Goal: Ask a question: Seek information or help from site administrators or community

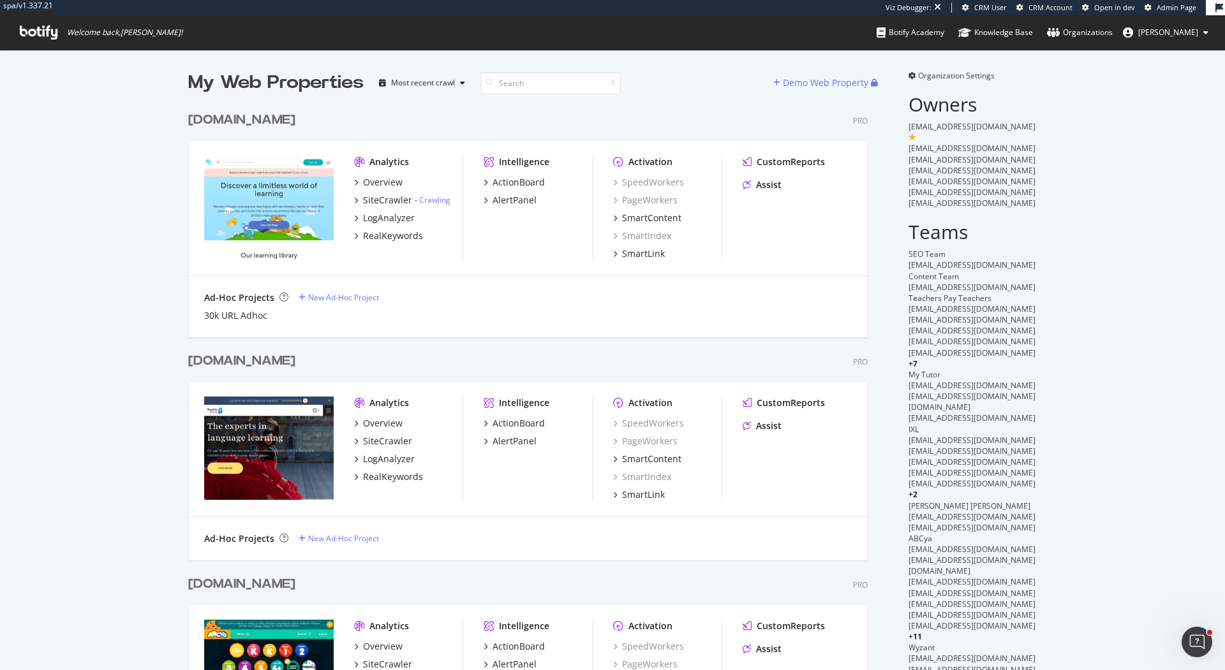
click at [282, 121] on div "Education.com" at bounding box center [241, 120] width 107 height 18
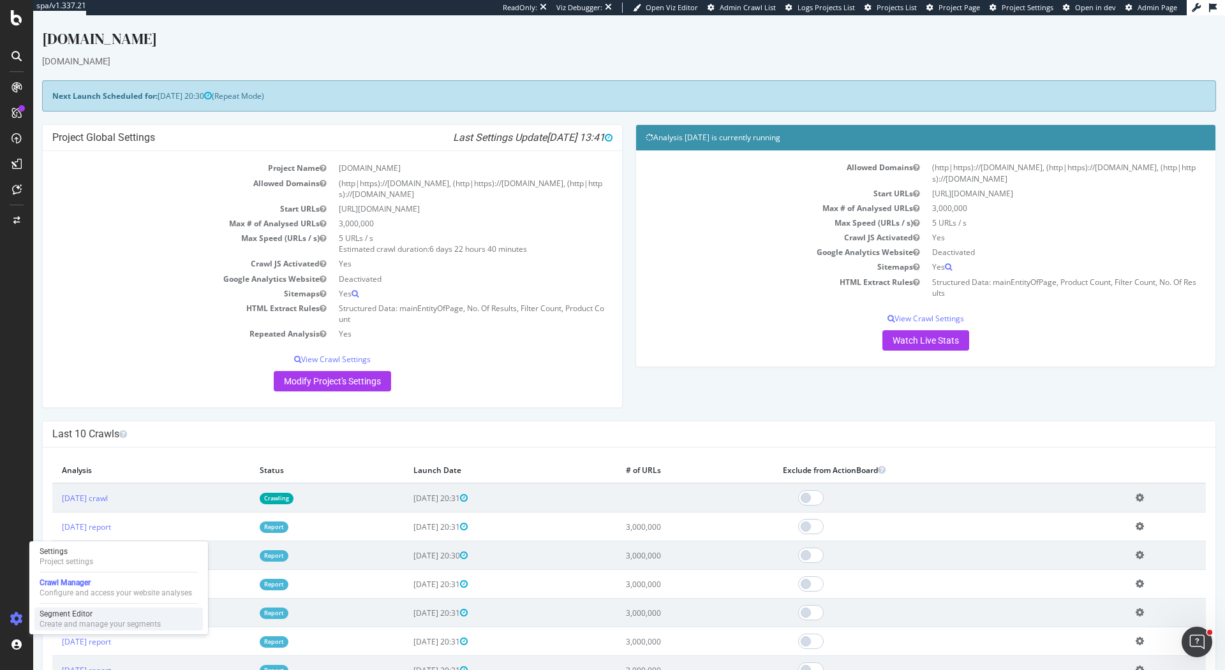
click at [81, 618] on div "Segment Editor" at bounding box center [100, 614] width 121 height 10
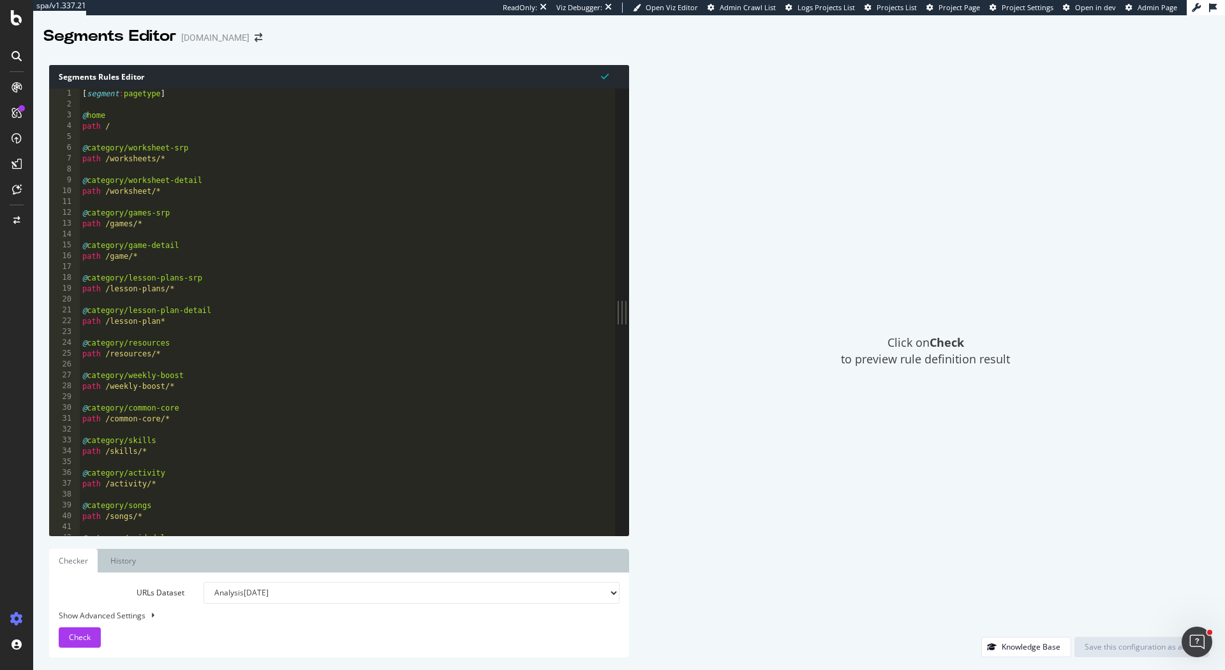
drag, startPoint x: 388, startPoint y: 312, endPoint x: 743, endPoint y: 307, distance: 354.7
click at [743, 307] on div "Segments Rules Editor 1 2 3 4 5 6 7 8 9 10 11 12 13 14 15 16 17 18 19 20 21 22 …" at bounding box center [629, 361] width 1192 height 618
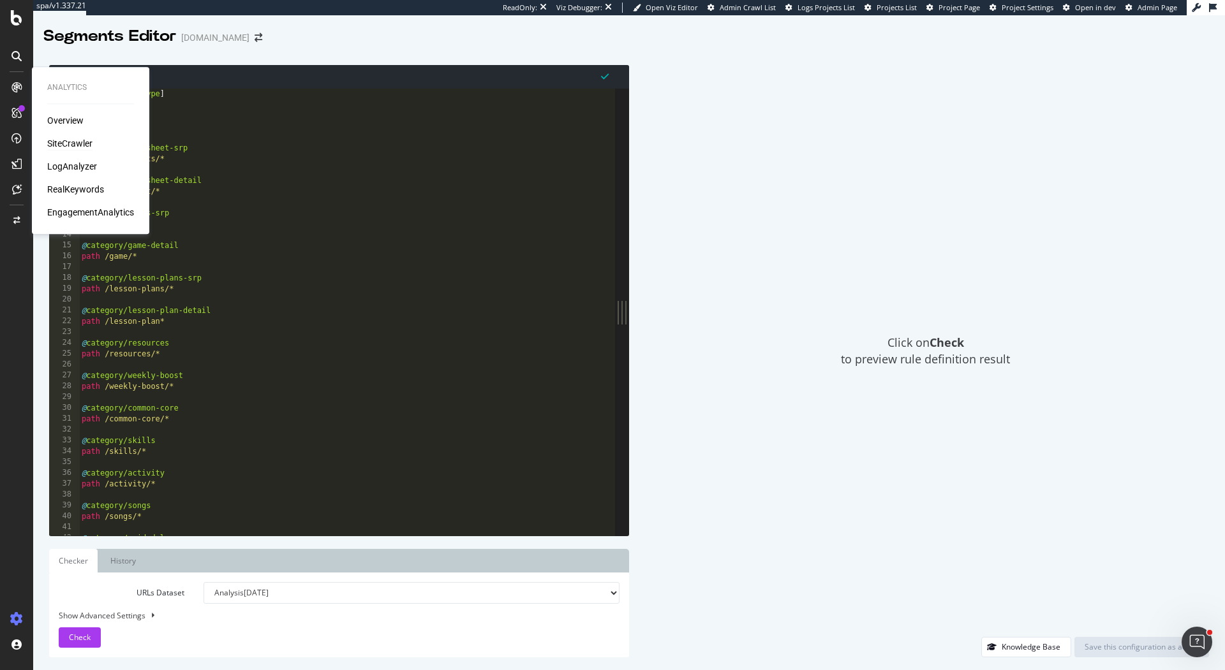
click at [66, 142] on div "SiteCrawler" at bounding box center [69, 143] width 45 height 13
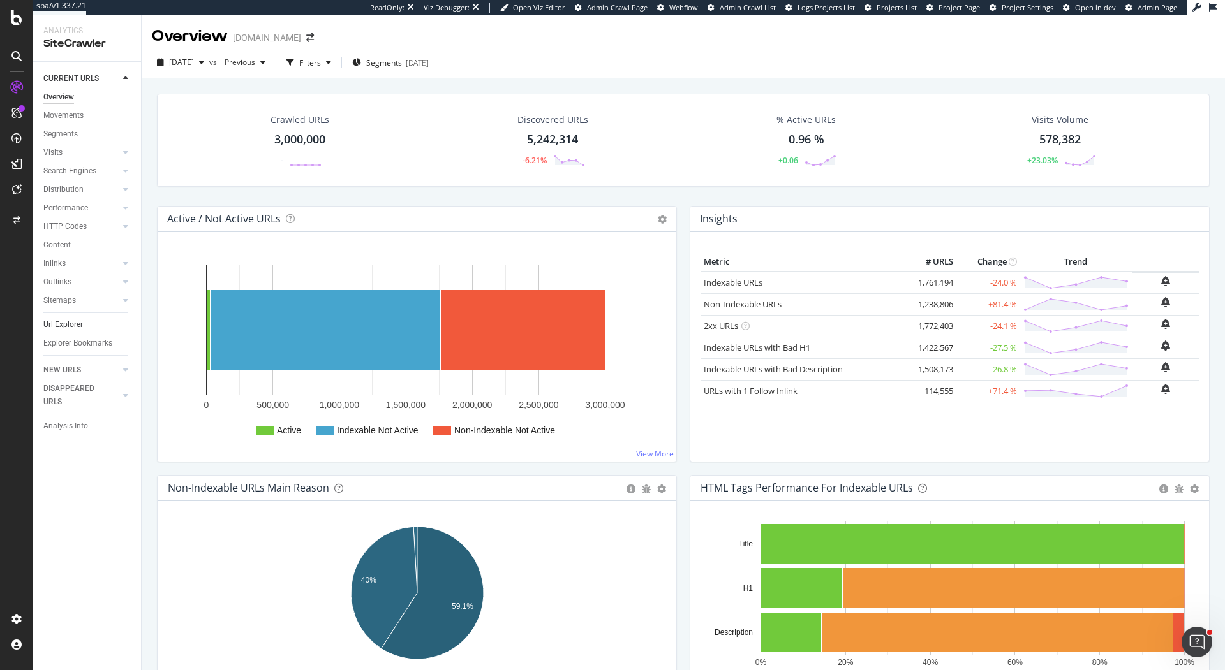
click at [86, 325] on link "Url Explorer" at bounding box center [87, 324] width 89 height 13
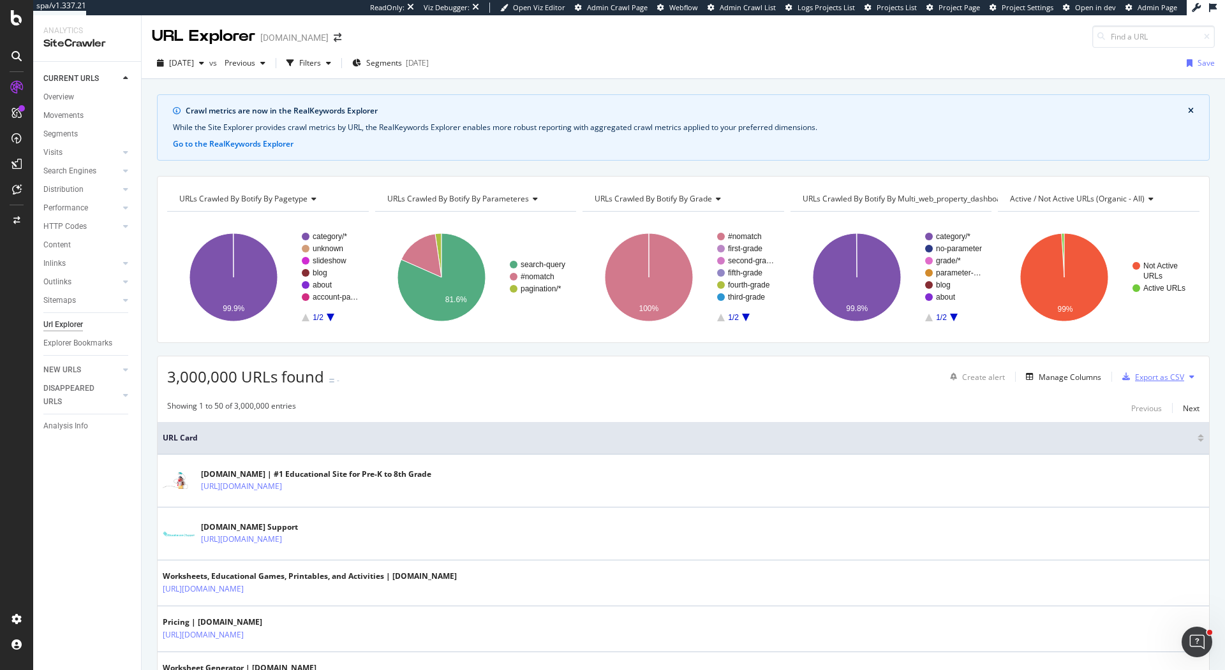
click at [1148, 378] on div "Export as CSV" at bounding box center [1159, 377] width 49 height 11
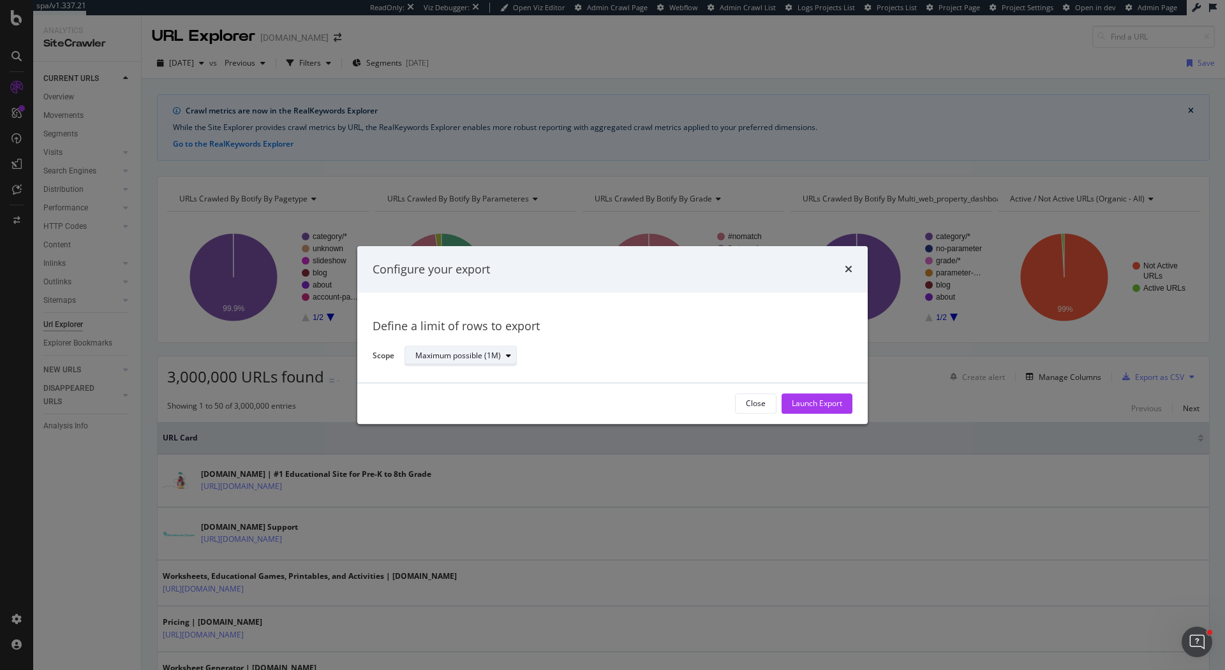
click at [501, 354] on div "modal" at bounding box center [508, 357] width 15 height 8
drag, startPoint x: 827, startPoint y: 401, endPoint x: 547, endPoint y: 369, distance: 281.8
click at [548, 369] on div "Configure your export Define a limit of rows to export Scope Maximum possible (…" at bounding box center [612, 335] width 510 height 178
click at [485, 359] on div "Maximum possible (1M)" at bounding box center [457, 357] width 85 height 8
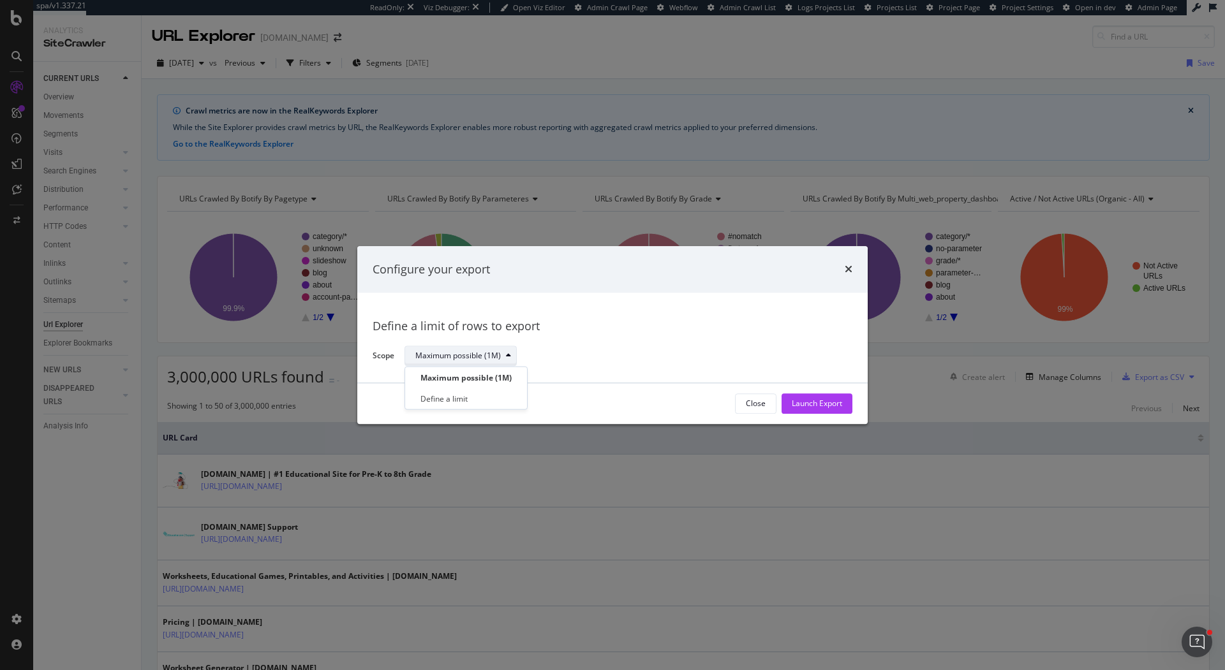
click at [487, 360] on div "Maximum possible (1M)" at bounding box center [457, 357] width 85 height 8
click at [824, 405] on div "Launch Export" at bounding box center [817, 404] width 50 height 11
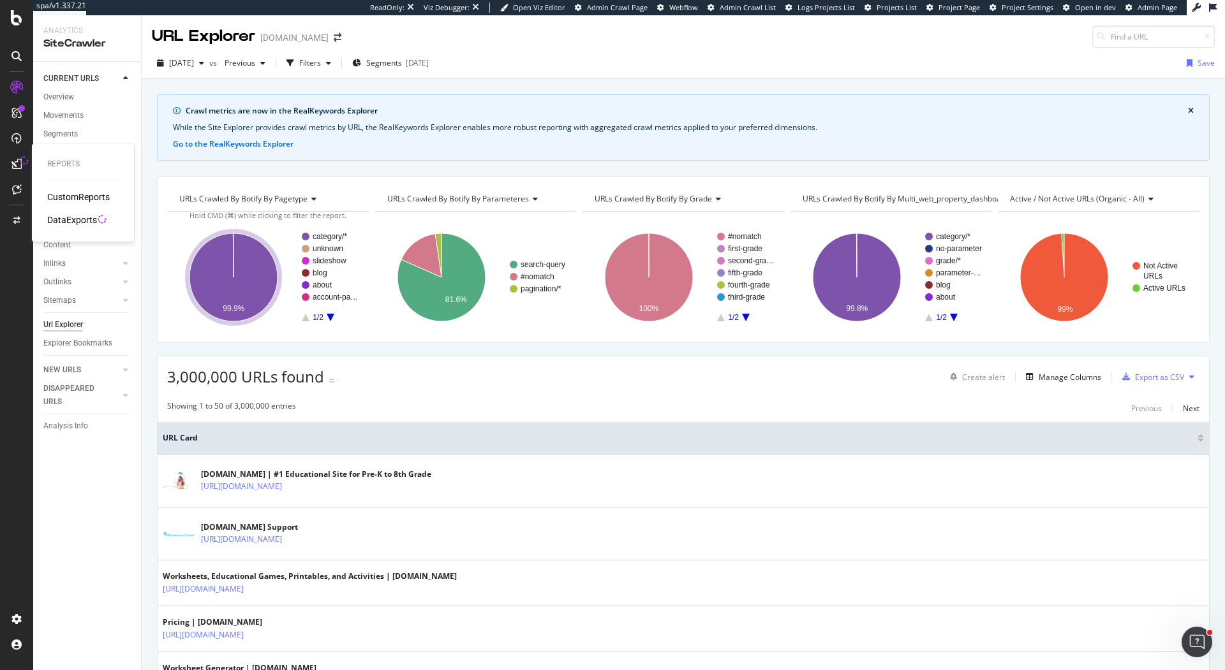
click at [80, 219] on div "DataExports" at bounding box center [72, 220] width 50 height 13
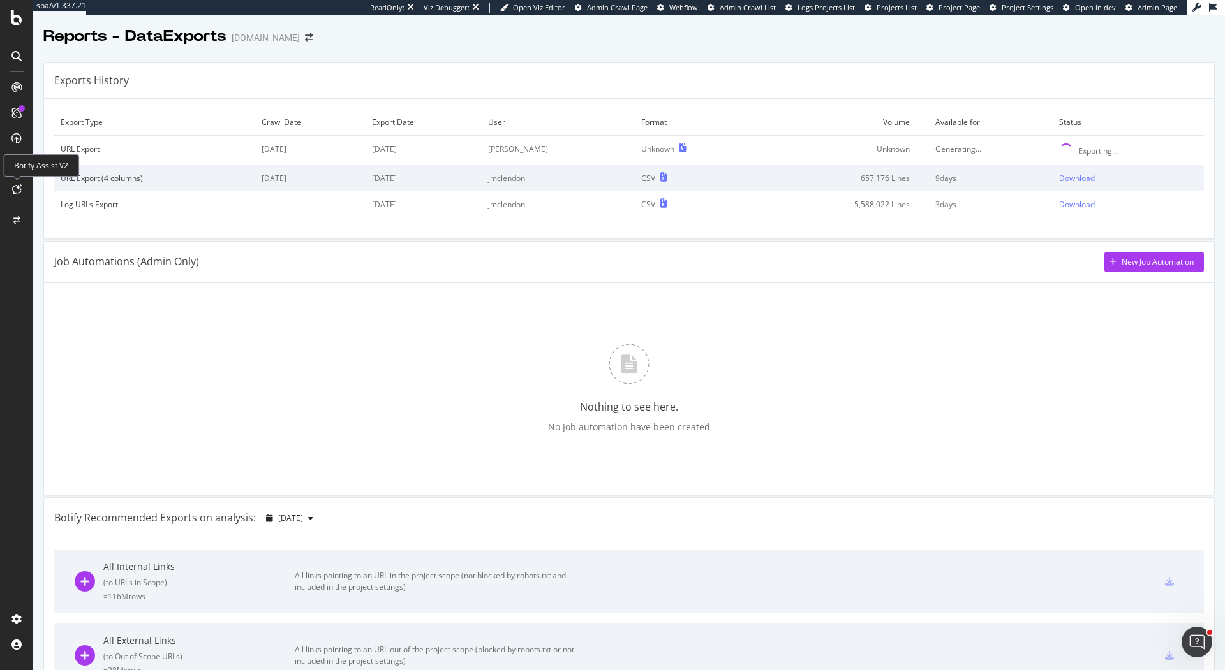
click at [17, 190] on icon at bounding box center [17, 189] width 10 height 10
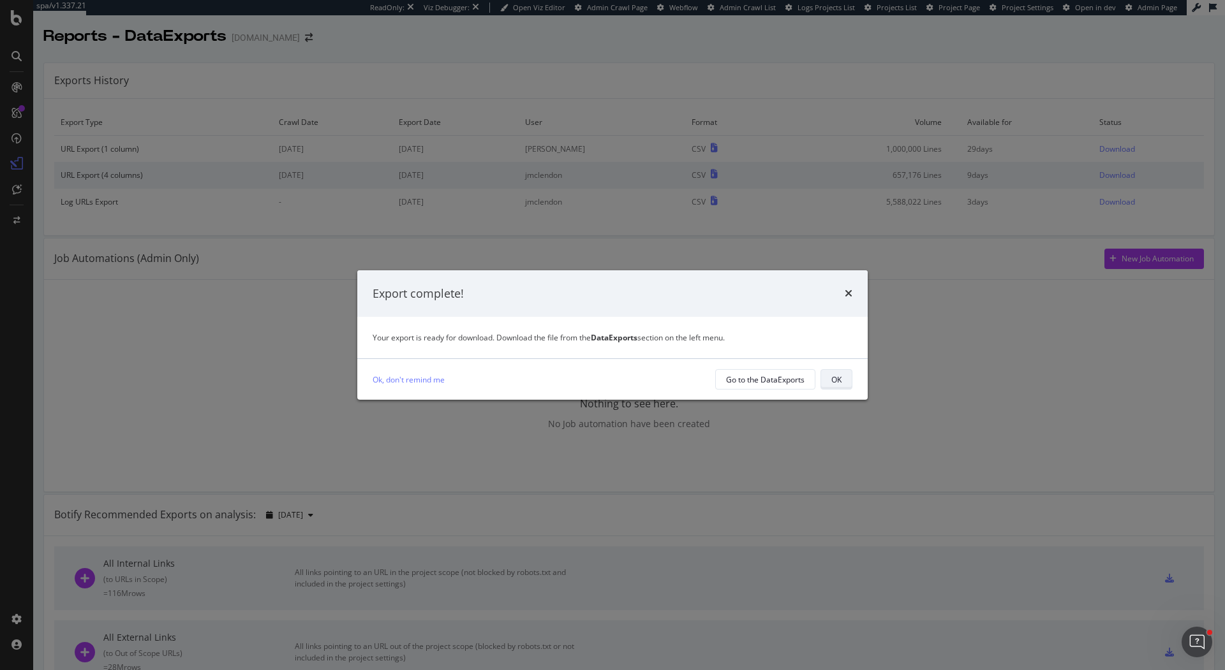
click at [849, 385] on button "OK" at bounding box center [836, 379] width 32 height 20
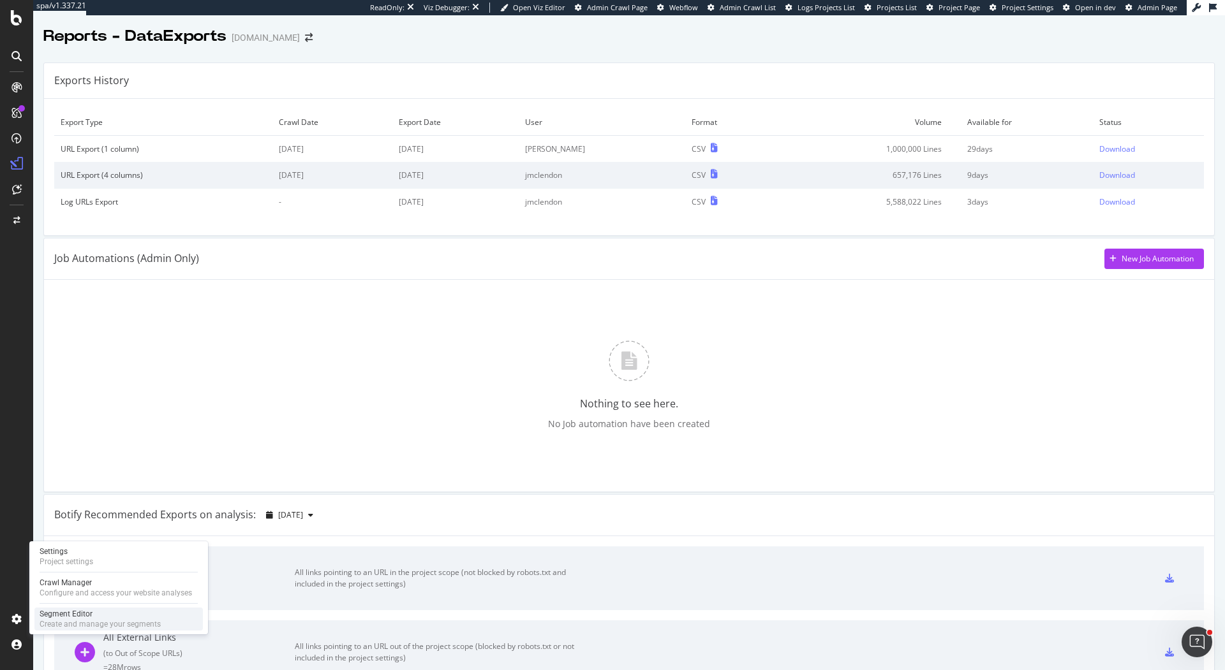
click at [62, 616] on div "Segment Editor" at bounding box center [100, 614] width 121 height 10
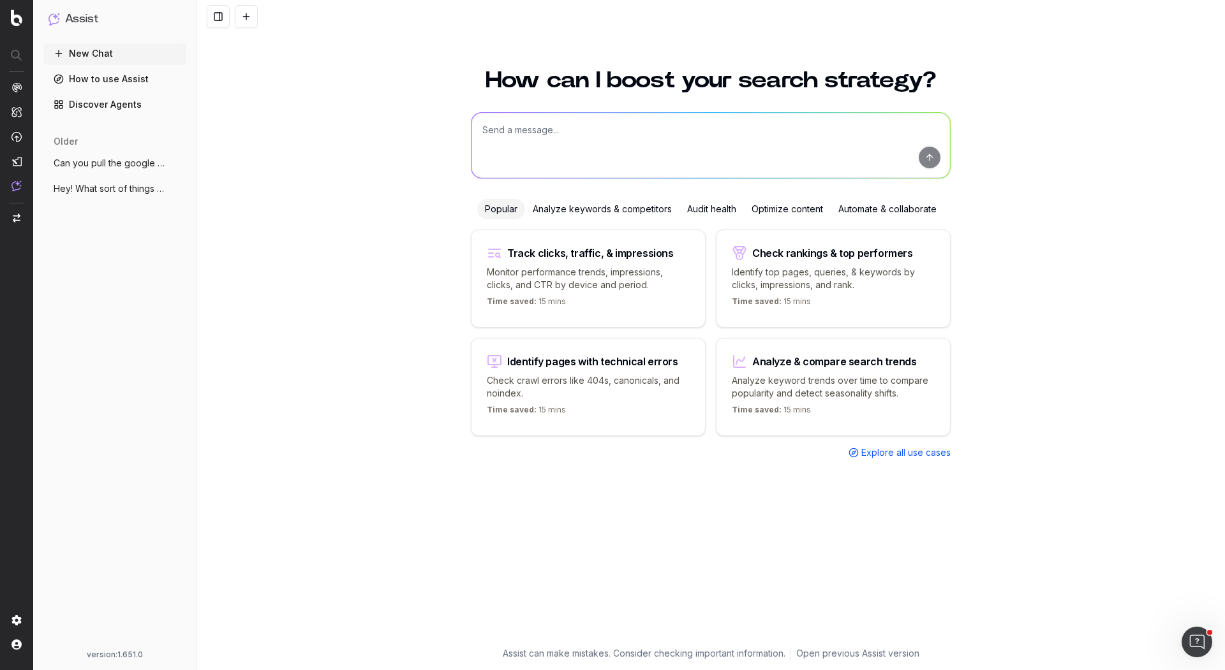
click at [563, 150] on textarea at bounding box center [710, 145] width 478 height 65
click at [630, 133] on textarea "I need help creating botify segmnetation across [DOMAIN_NAME]" at bounding box center [710, 145] width 478 height 65
type textarea "I need help creating botify segmentation across [DOMAIN_NAME]"
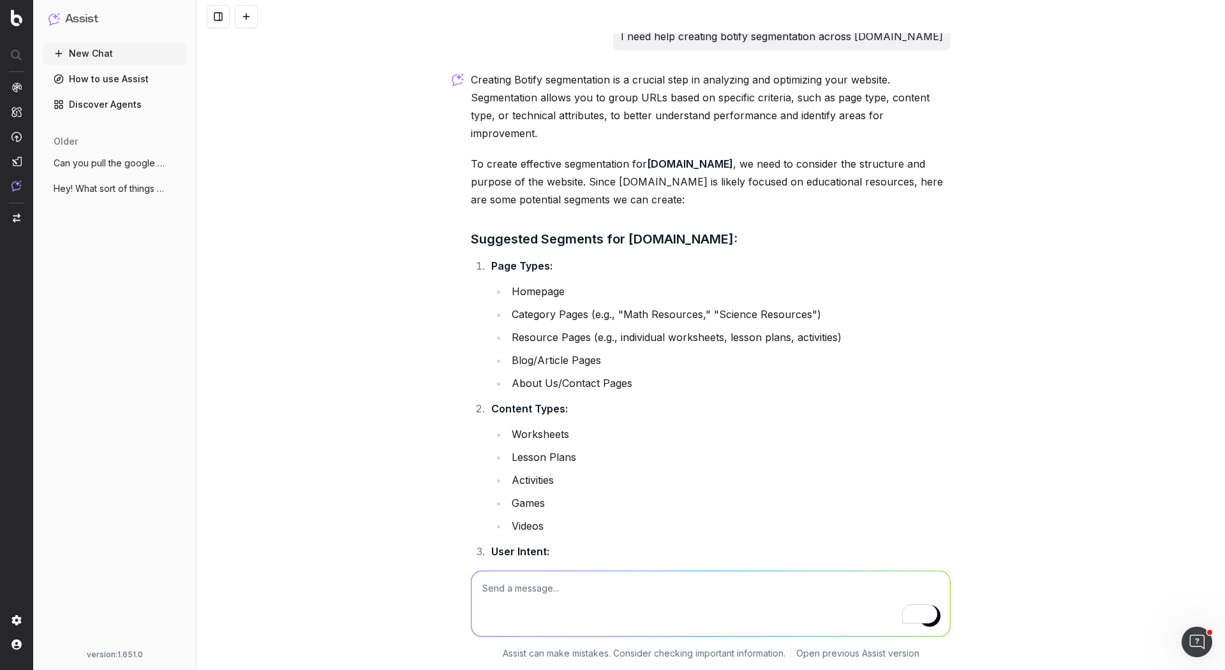
scroll to position [16, 0]
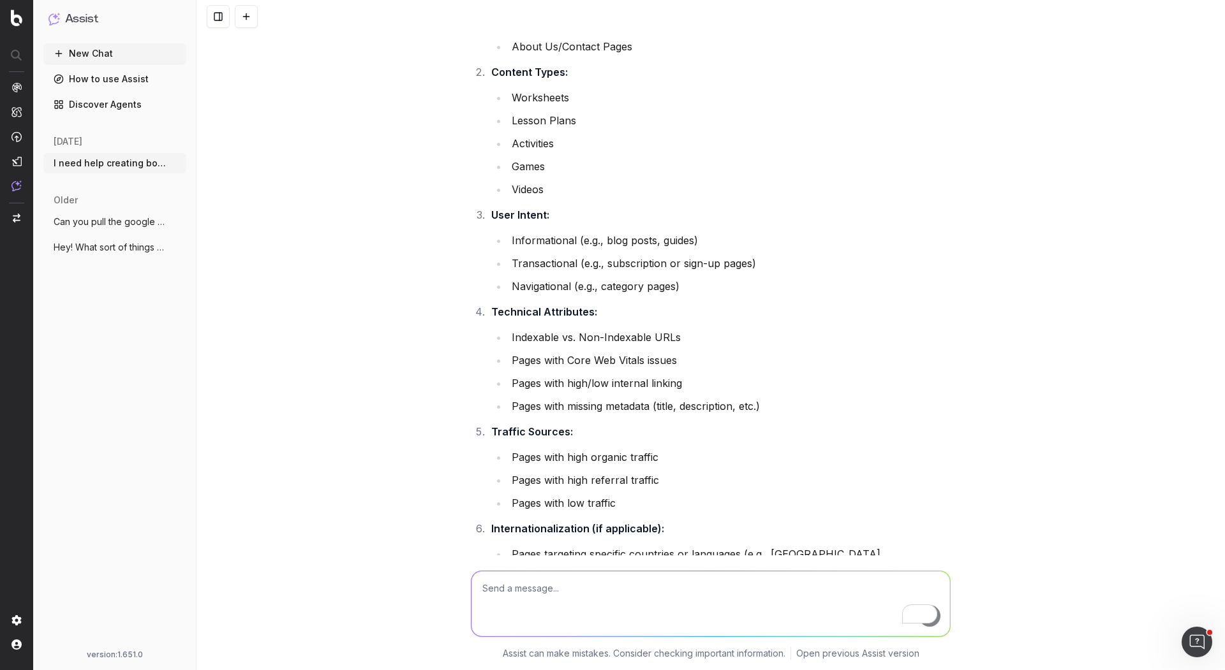
scroll to position [631, 0]
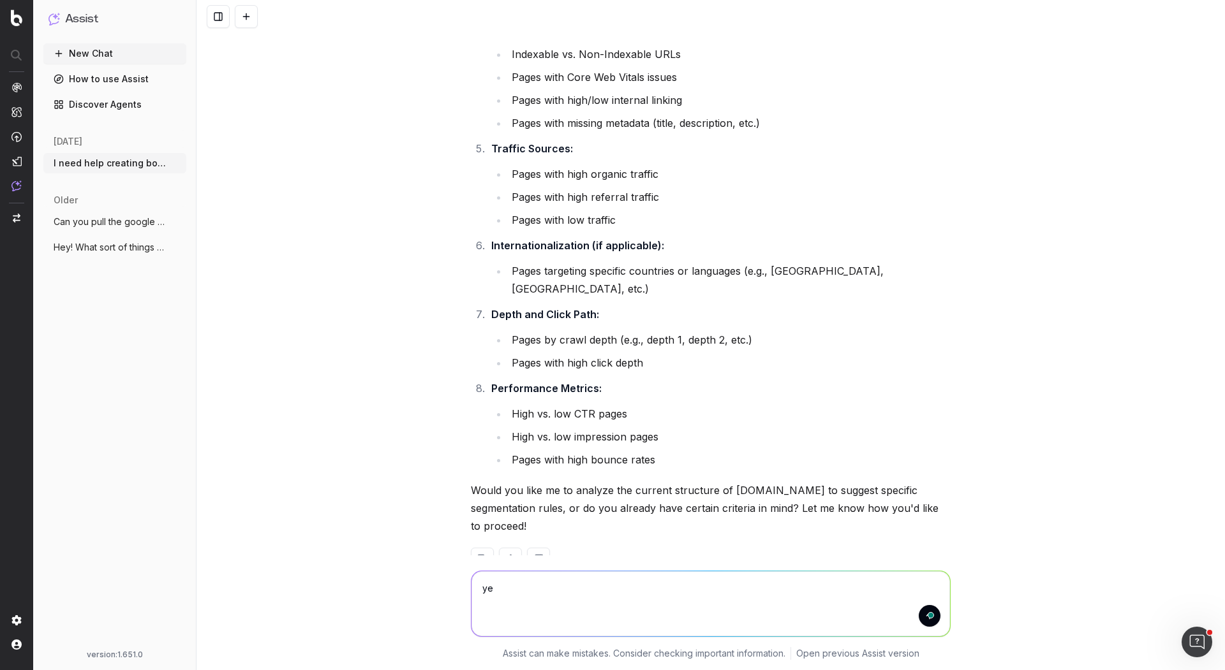
type textarea "yes"
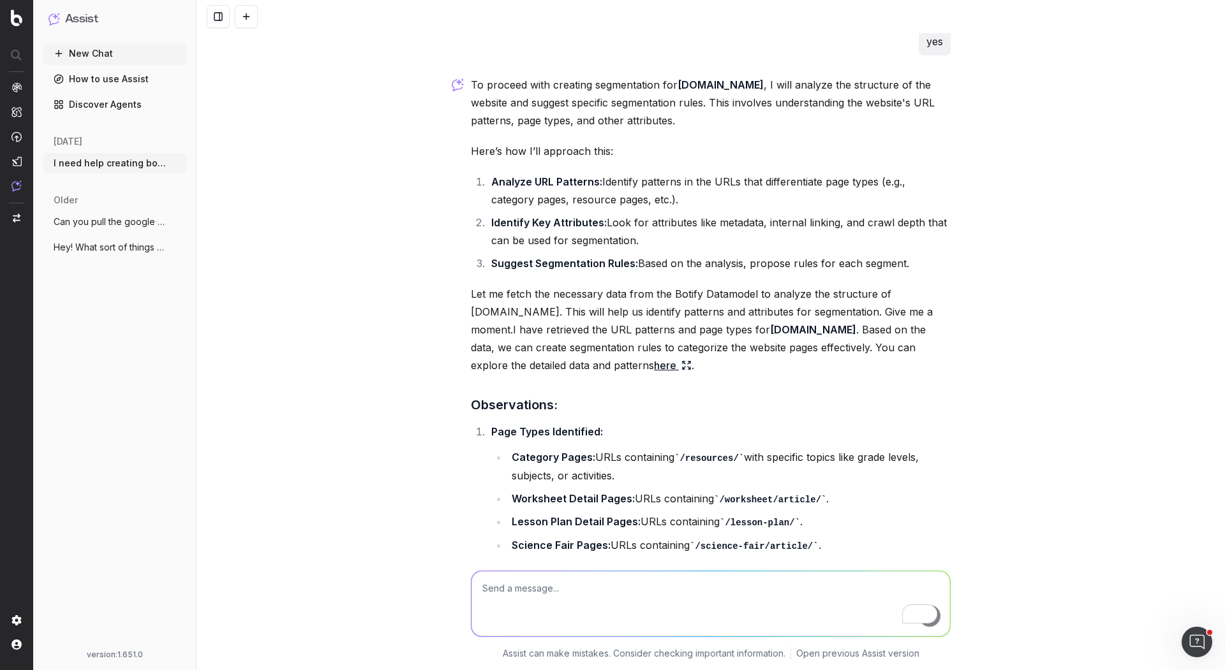
scroll to position [1153, 0]
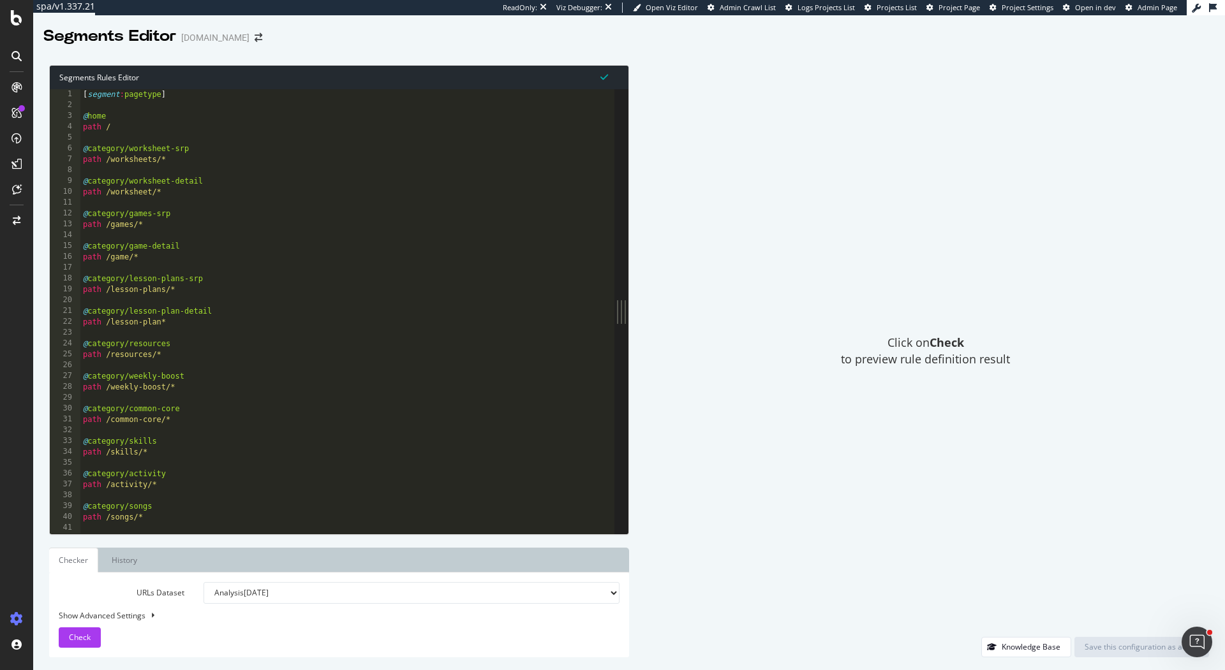
drag, startPoint x: 392, startPoint y: 304, endPoint x: 835, endPoint y: 306, distance: 442.7
click at [835, 306] on div "Segments Rules Editor 1 2 3 4 5 6 7 8 9 10 11 12 13 14 15 16 17 18 19 20 21 22 …" at bounding box center [629, 361] width 1192 height 618
